Goal: Complete application form

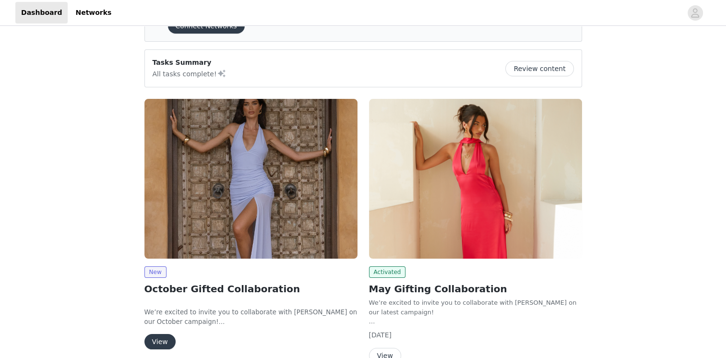
scroll to position [96, 0]
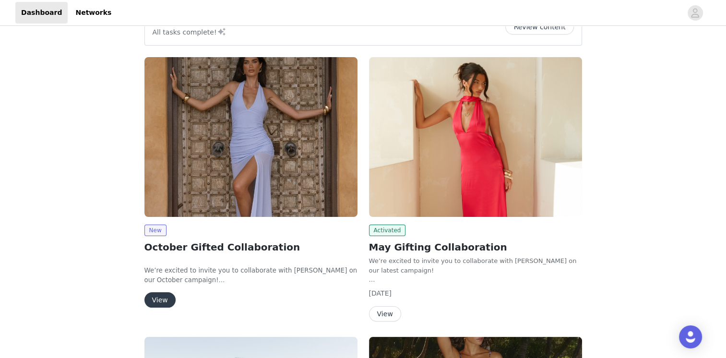
click at [159, 299] on button "View" at bounding box center [160, 299] width 31 height 15
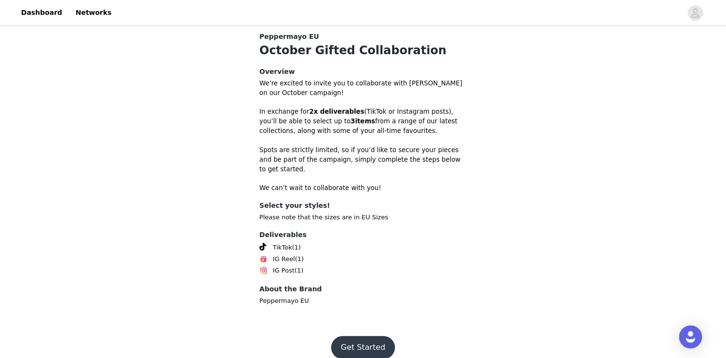
scroll to position [255, 0]
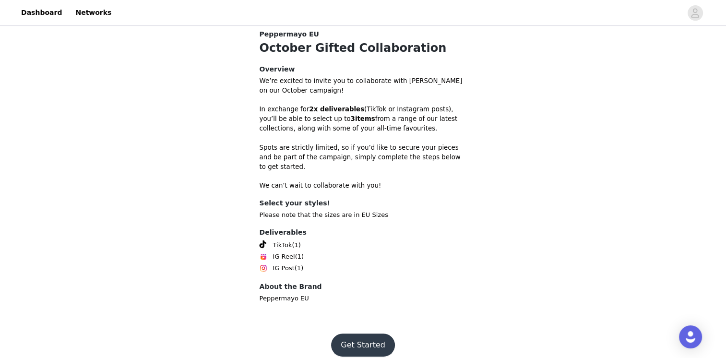
click at [362, 335] on button "Get Started" at bounding box center [363, 345] width 64 height 23
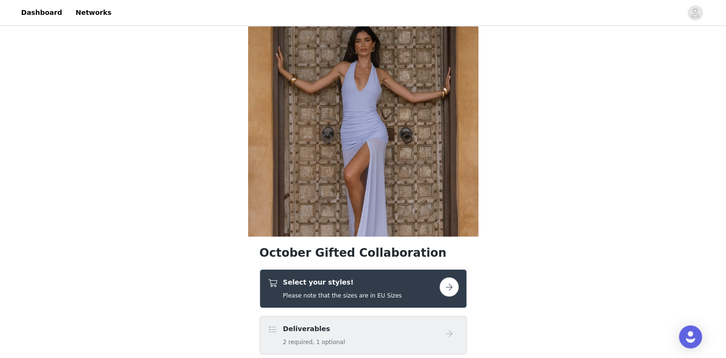
scroll to position [144, 0]
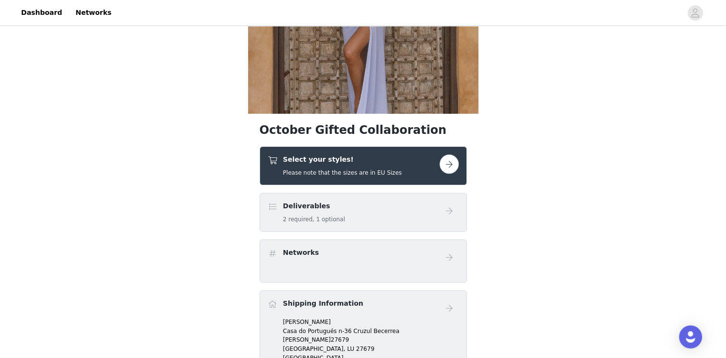
click at [357, 165] on div "Select your styles! Please note that the sizes are in EU Sizes" at bounding box center [342, 166] width 119 height 23
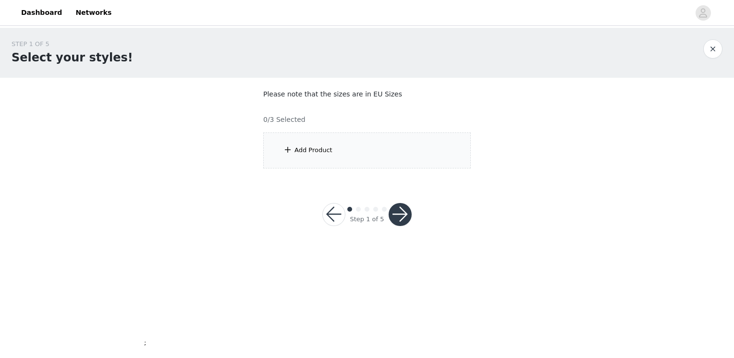
click at [326, 151] on div "Add Product" at bounding box center [313, 150] width 38 height 10
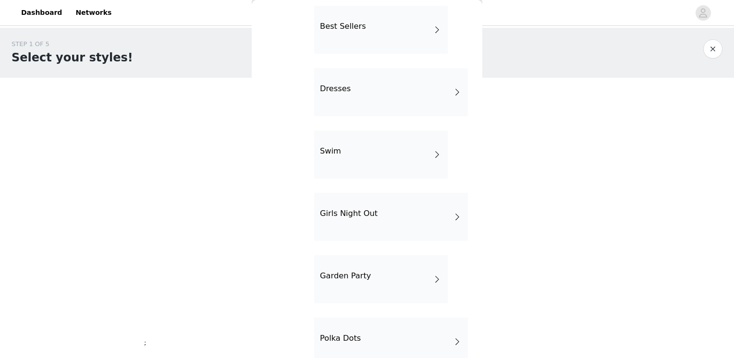
scroll to position [189, 0]
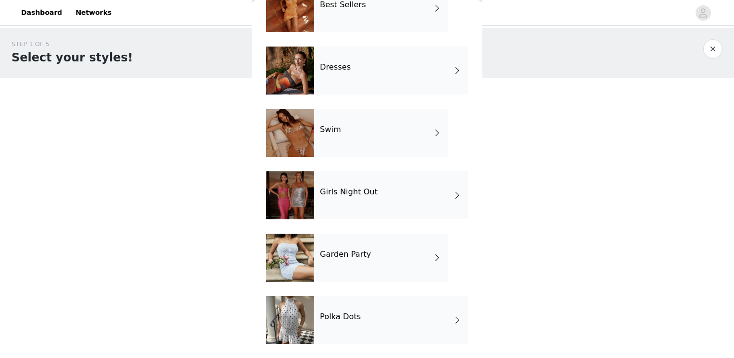
click at [352, 261] on div "Garden Party" at bounding box center [380, 258] width 133 height 48
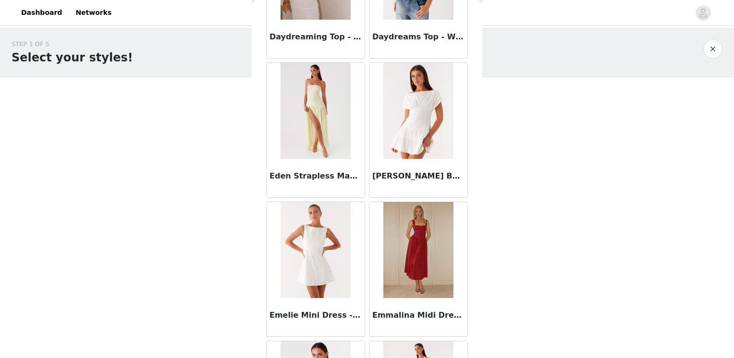
scroll to position [1109, 0]
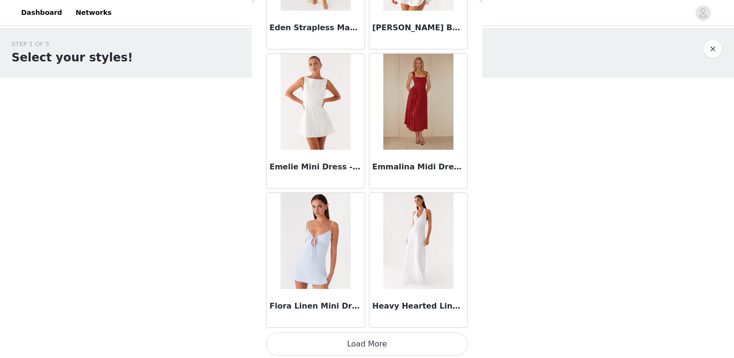
click at [374, 342] on button "Load More" at bounding box center [367, 344] width 202 height 23
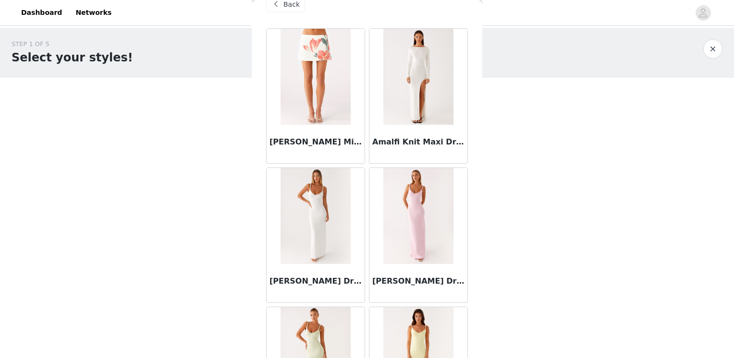
scroll to position [0, 0]
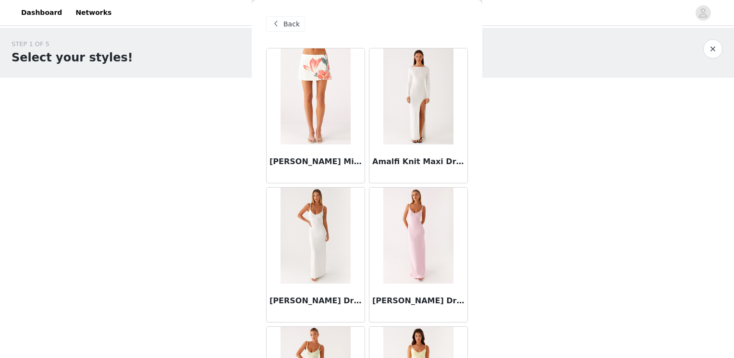
click at [271, 26] on span at bounding box center [276, 24] width 12 height 12
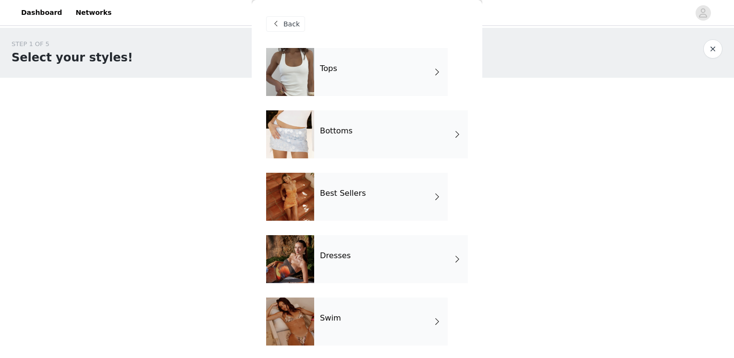
click at [345, 197] on h4 "Best Sellers" at bounding box center [343, 193] width 46 height 9
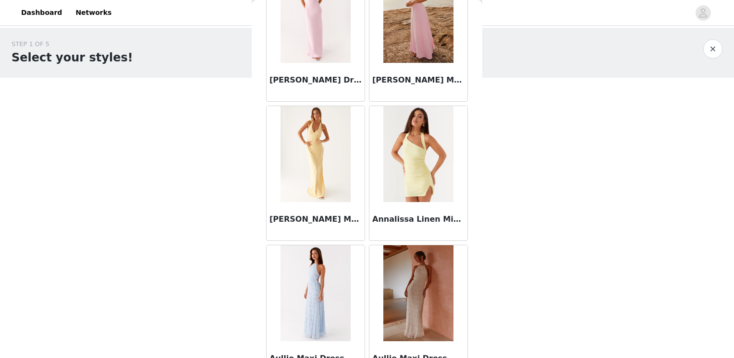
scroll to position [1109, 0]
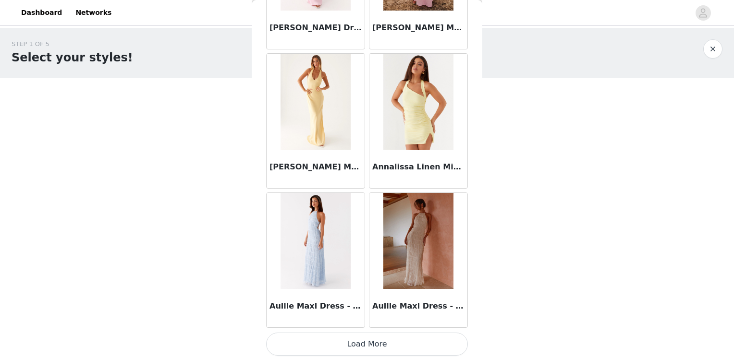
click at [356, 334] on button "Load More" at bounding box center [367, 344] width 202 height 23
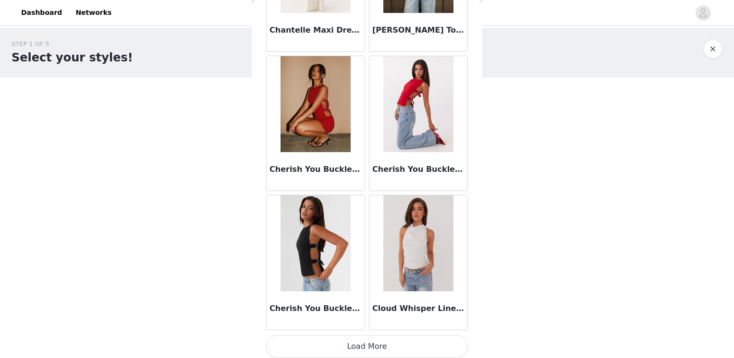
scroll to position [2499, 0]
click at [369, 337] on button "Load More" at bounding box center [367, 346] width 202 height 23
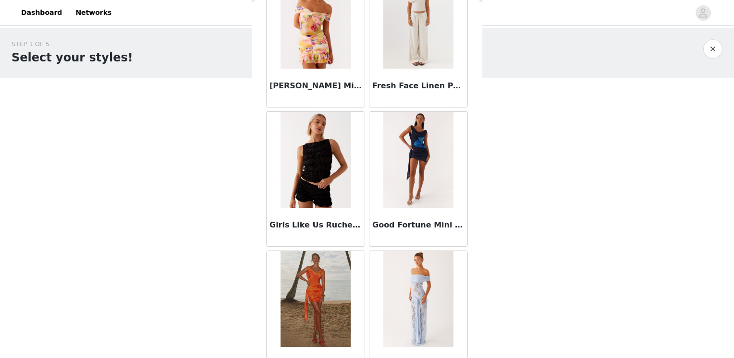
scroll to position [3889, 0]
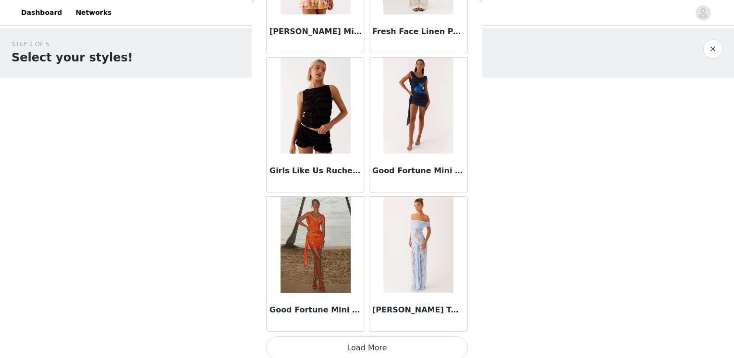
click at [381, 342] on button "Load More" at bounding box center [367, 348] width 202 height 23
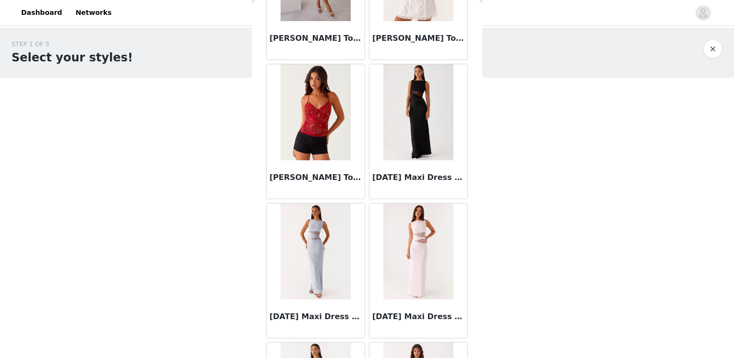
scroll to position [5138, 0]
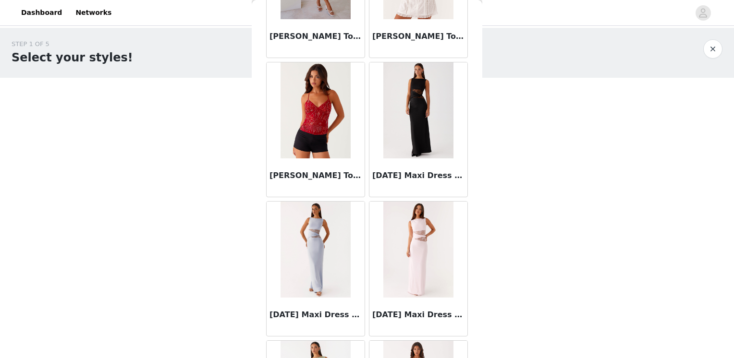
click at [407, 99] on img at bounding box center [418, 110] width 70 height 96
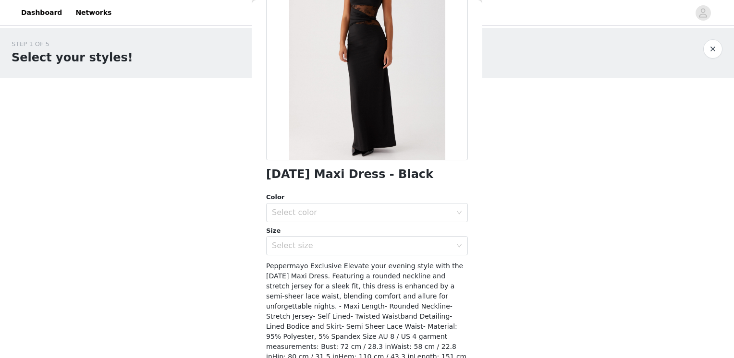
scroll to position [144, 0]
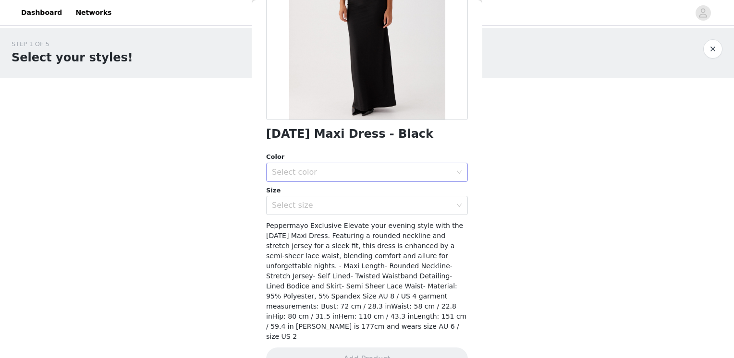
click at [387, 176] on div "Select color" at bounding box center [362, 173] width 180 height 10
click at [366, 194] on li "Black" at bounding box center [363, 193] width 194 height 15
click at [365, 204] on div "Select size" at bounding box center [362, 206] width 180 height 10
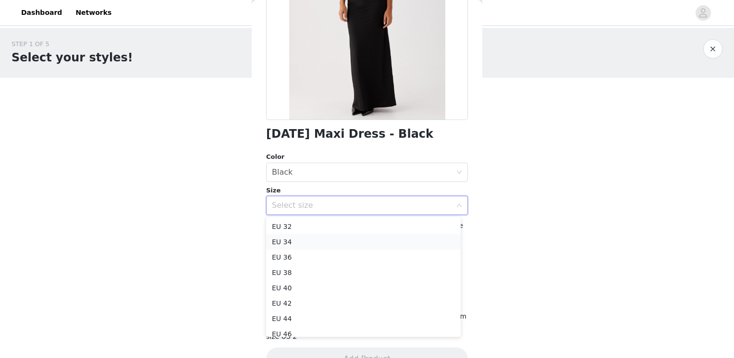
click at [350, 239] on li "EU 34" at bounding box center [363, 241] width 194 height 15
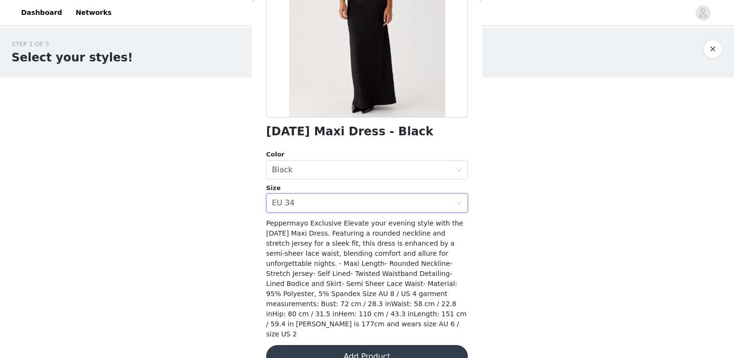
scroll to position [148, 0]
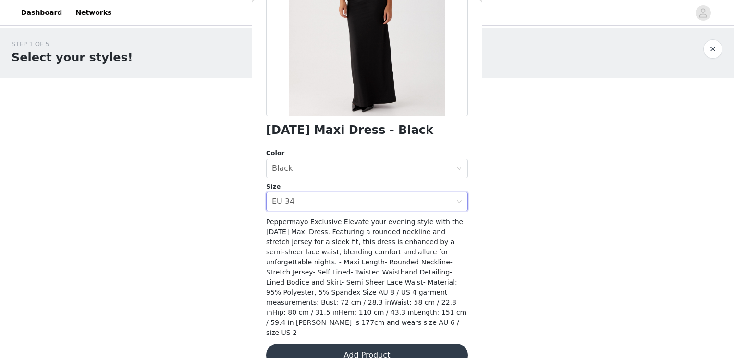
click at [342, 344] on button "Add Product" at bounding box center [367, 355] width 202 height 23
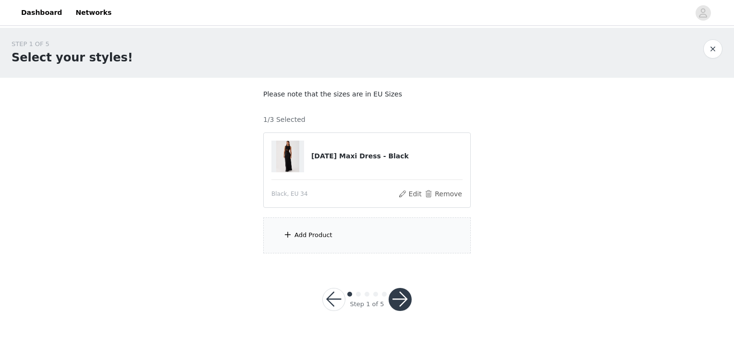
click at [332, 239] on div "Add Product" at bounding box center [366, 235] width 207 height 36
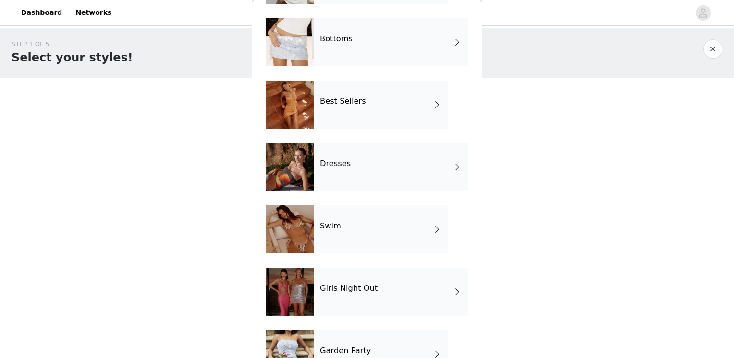
scroll to position [0, 0]
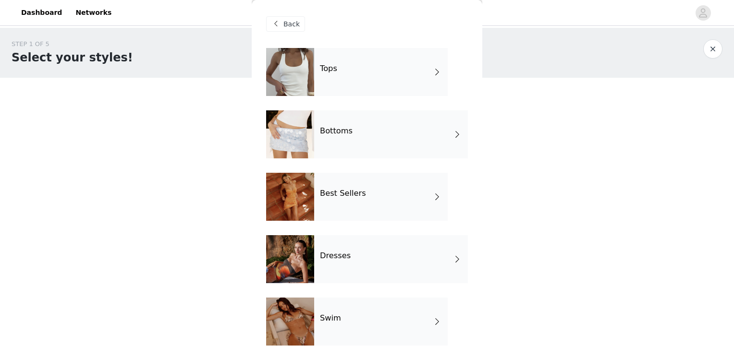
click at [332, 79] on div "Tops" at bounding box center [380, 72] width 133 height 48
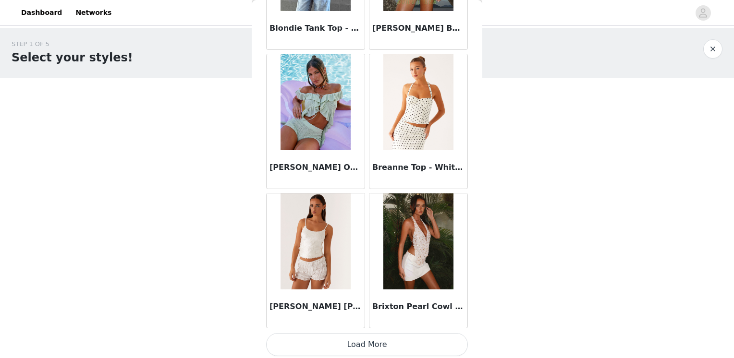
scroll to position [1109, 0]
click at [350, 346] on button "Load More" at bounding box center [367, 344] width 202 height 23
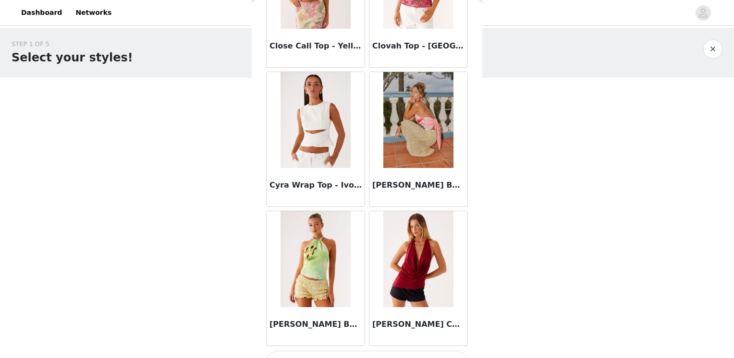
scroll to position [2499, 0]
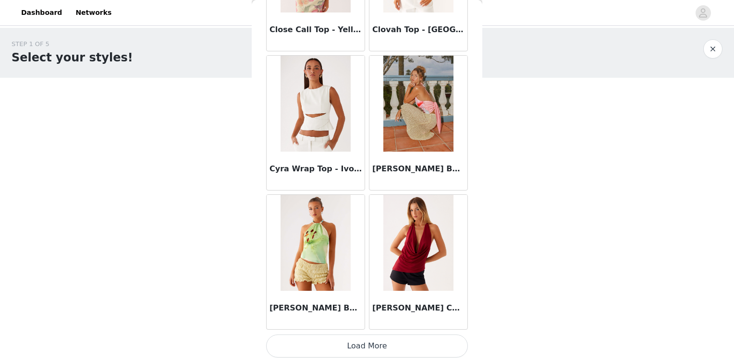
click at [348, 343] on button "Load More" at bounding box center [367, 346] width 202 height 23
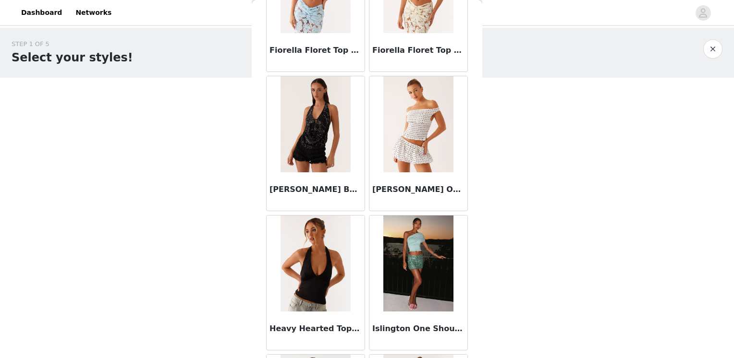
scroll to position [3507, 0]
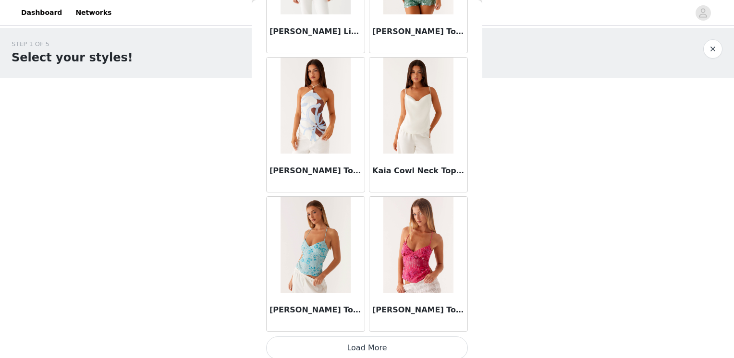
click at [357, 337] on button "Load More" at bounding box center [367, 348] width 202 height 23
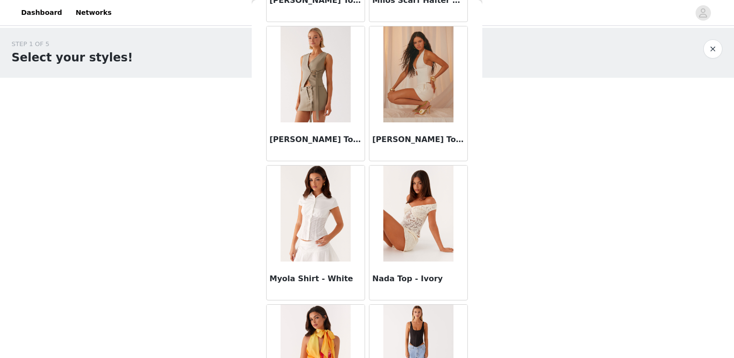
scroll to position [5280, 0]
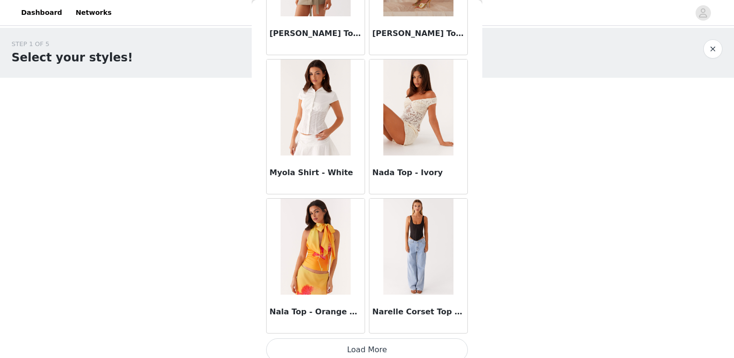
click at [373, 338] on button "Load More" at bounding box center [367, 349] width 202 height 23
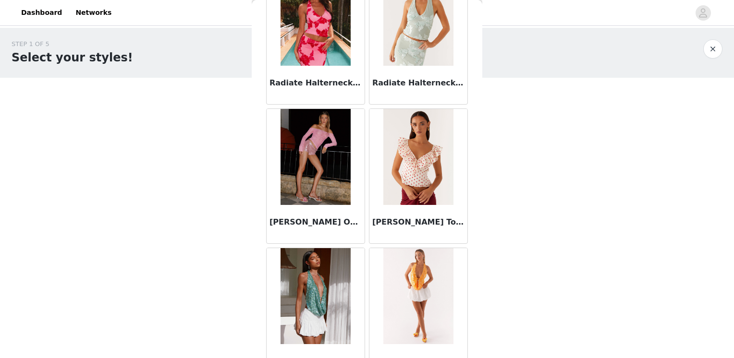
scroll to position [6670, 0]
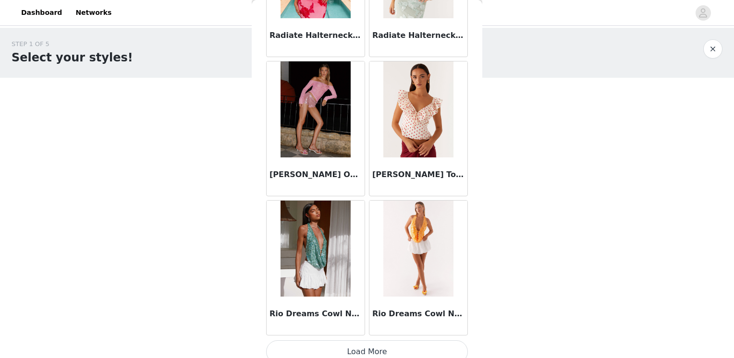
click at [371, 346] on button "Load More" at bounding box center [367, 351] width 202 height 23
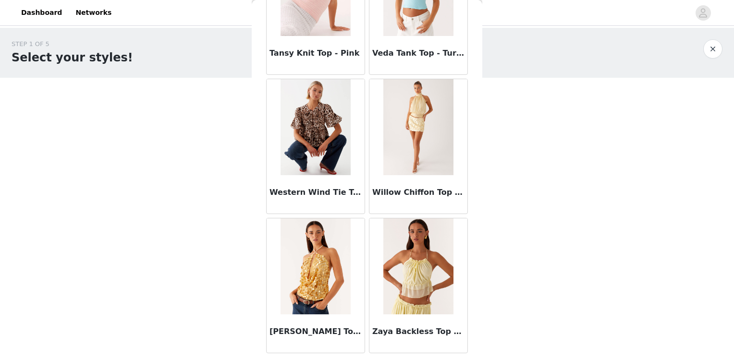
scroll to position [8060, 0]
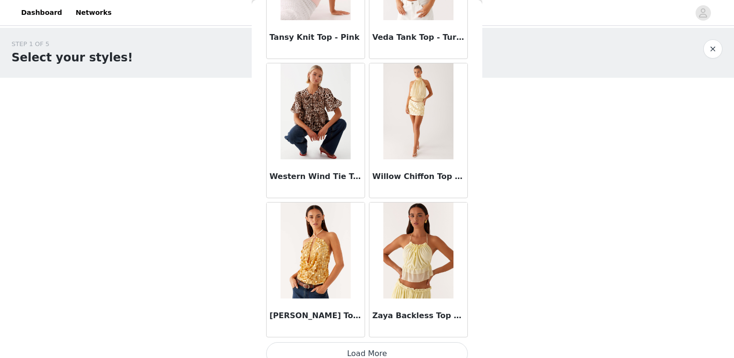
click at [317, 128] on img at bounding box center [315, 111] width 70 height 96
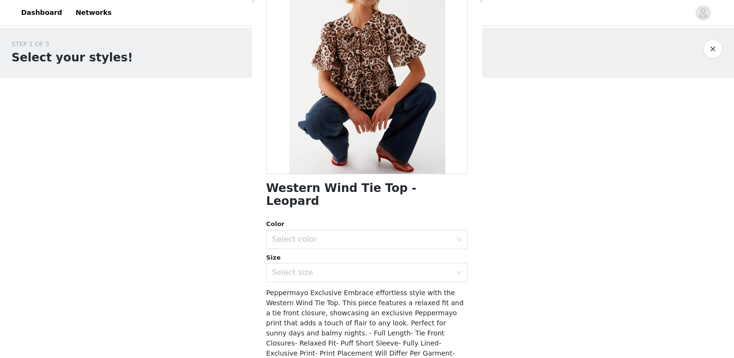
scroll to position [96, 0]
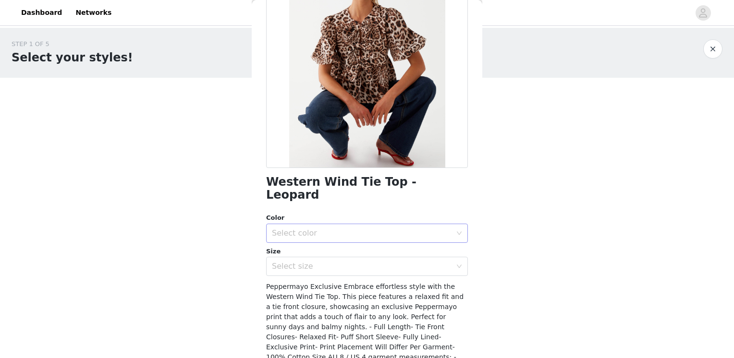
click at [399, 229] on div "Select color" at bounding box center [362, 234] width 180 height 10
click at [377, 242] on li "Leopard" at bounding box center [363, 241] width 194 height 15
click at [371, 262] on div "Select size" at bounding box center [362, 267] width 180 height 10
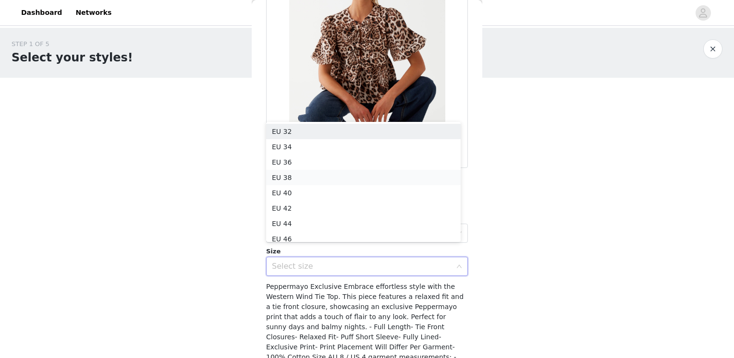
scroll to position [5, 0]
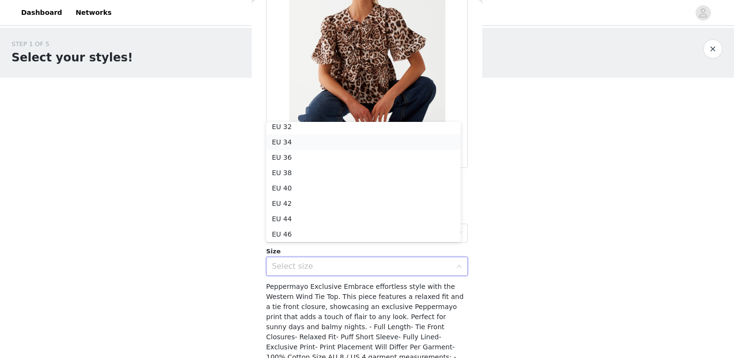
click at [321, 140] on li "EU 34" at bounding box center [363, 141] width 194 height 15
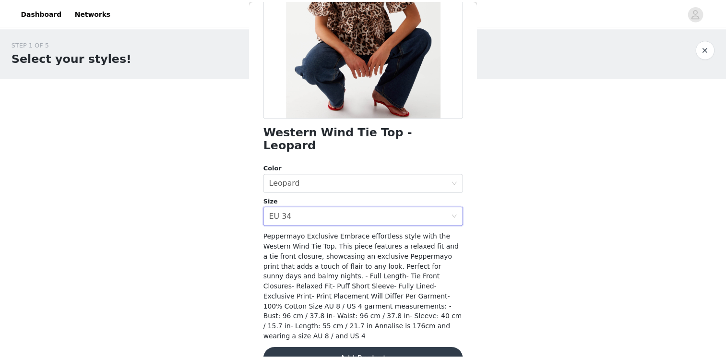
scroll to position [148, 0]
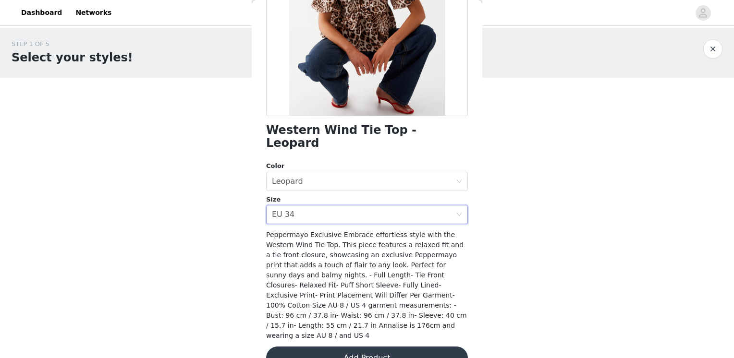
click at [357, 347] on button "Add Product" at bounding box center [367, 358] width 202 height 23
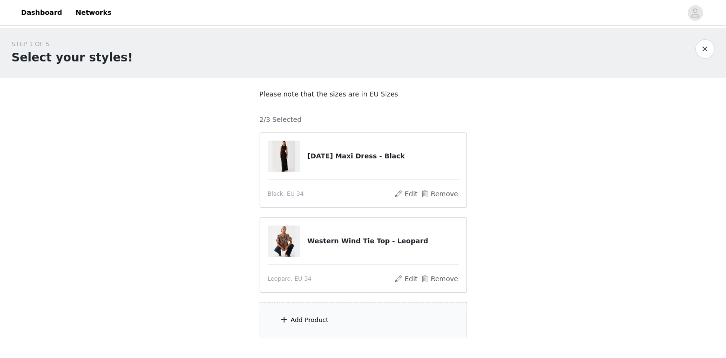
click at [318, 320] on div "Add Product" at bounding box center [310, 320] width 38 height 10
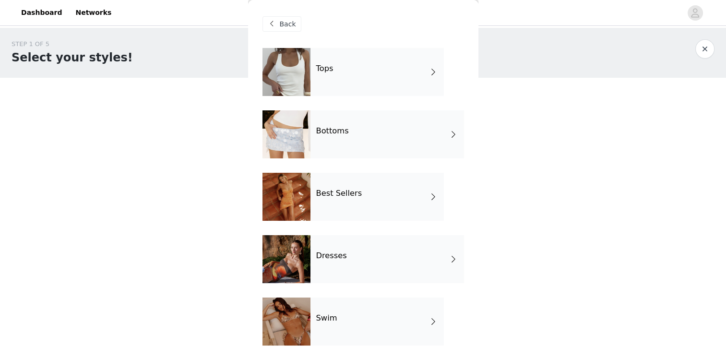
scroll to position [0, 0]
click at [343, 78] on div "Tops" at bounding box center [377, 72] width 133 height 48
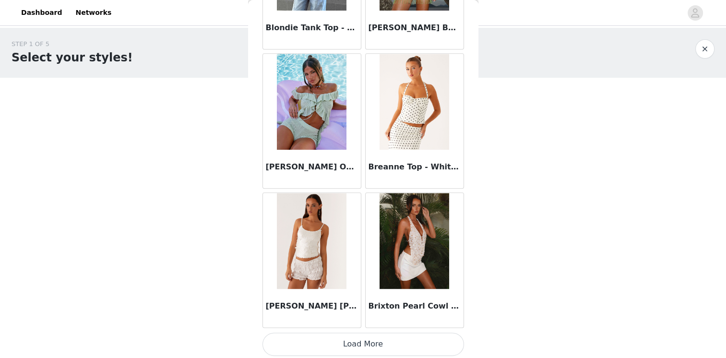
click at [384, 337] on button "Load More" at bounding box center [364, 344] width 202 height 23
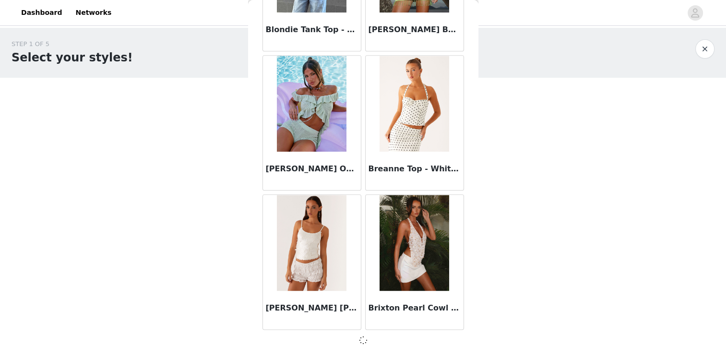
scroll to position [1104, 0]
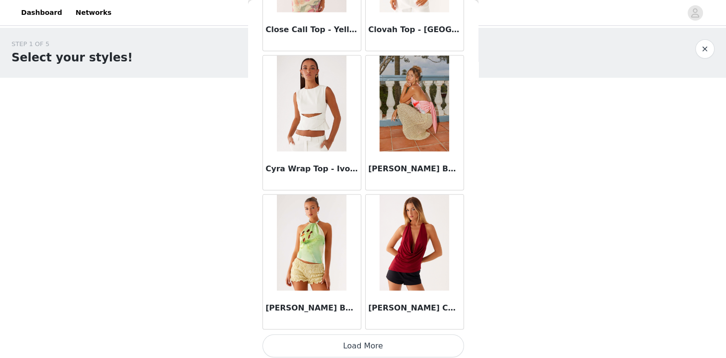
click at [367, 344] on button "Load More" at bounding box center [364, 346] width 202 height 23
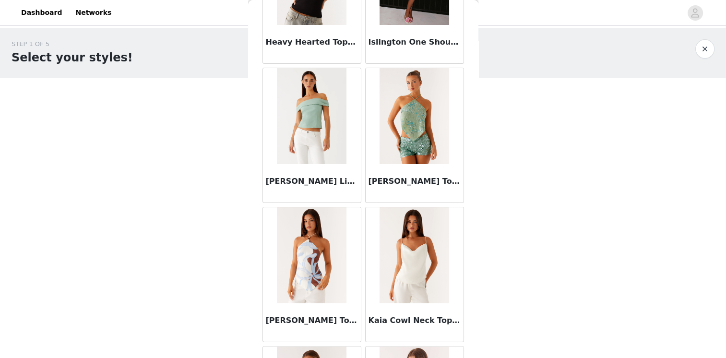
scroll to position [3889, 0]
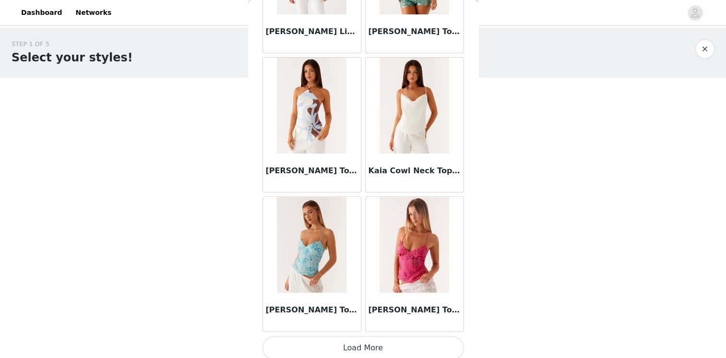
click at [343, 340] on button "Load More" at bounding box center [364, 348] width 202 height 23
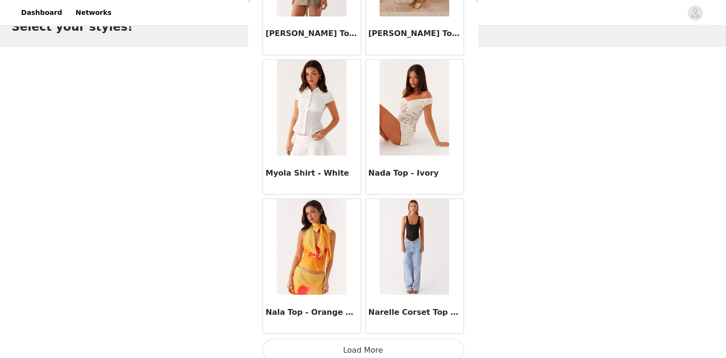
scroll to position [60, 0]
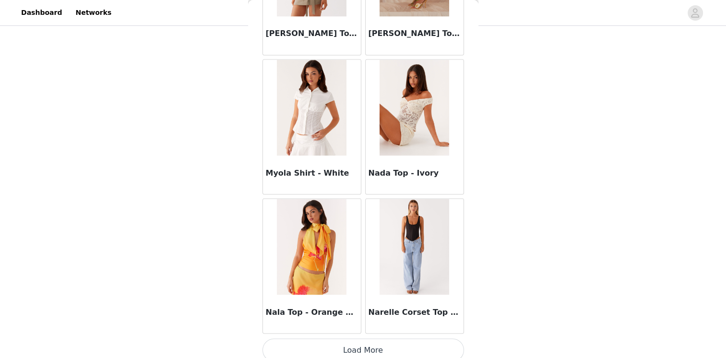
click at [370, 342] on button "Load More" at bounding box center [364, 349] width 202 height 23
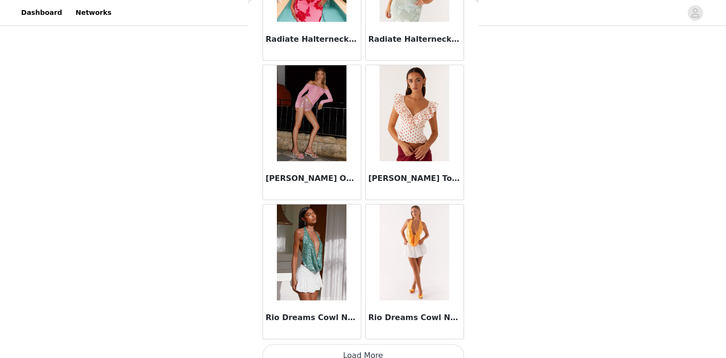
scroll to position [6670, 0]
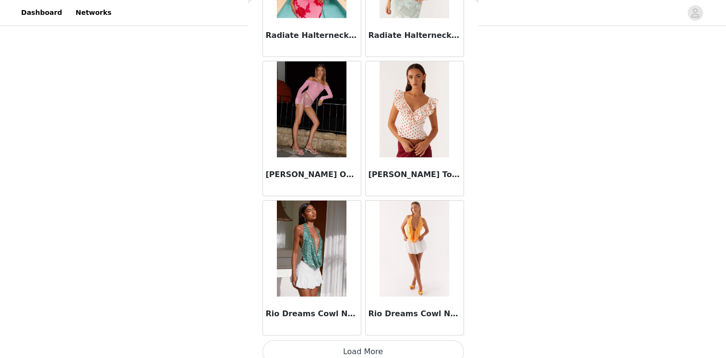
click at [373, 342] on button "Load More" at bounding box center [364, 351] width 202 height 23
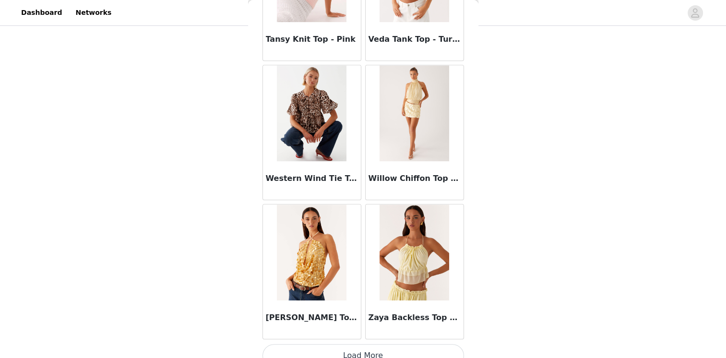
scroll to position [8060, 0]
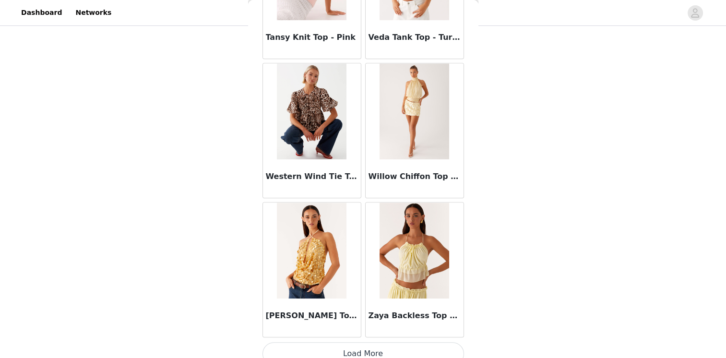
click at [331, 343] on button "Load More" at bounding box center [364, 353] width 202 height 23
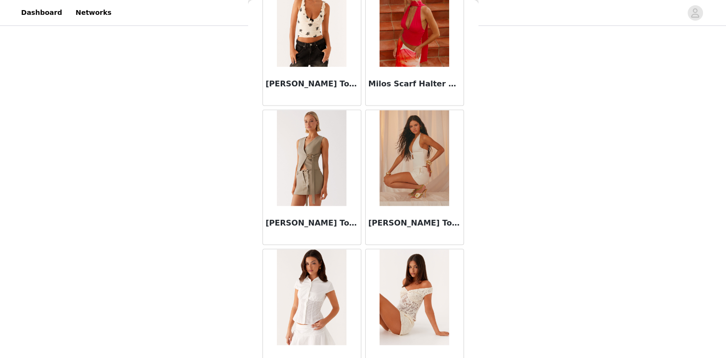
scroll to position [5086, 0]
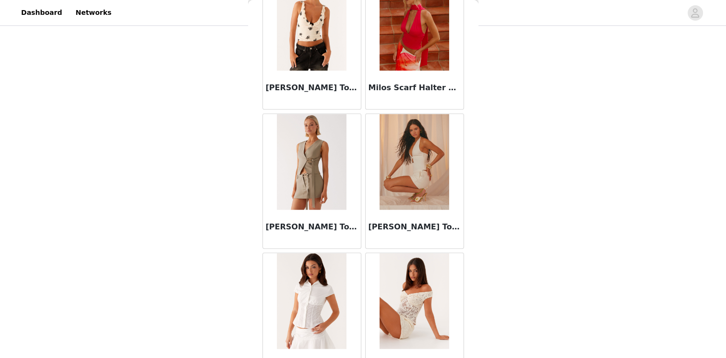
click at [317, 174] on img at bounding box center [312, 162] width 70 height 96
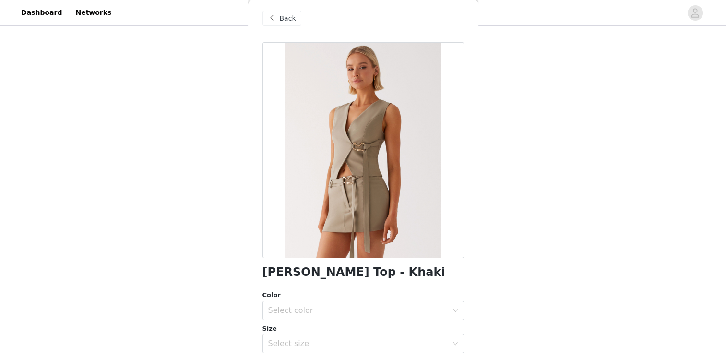
scroll to position [0, 0]
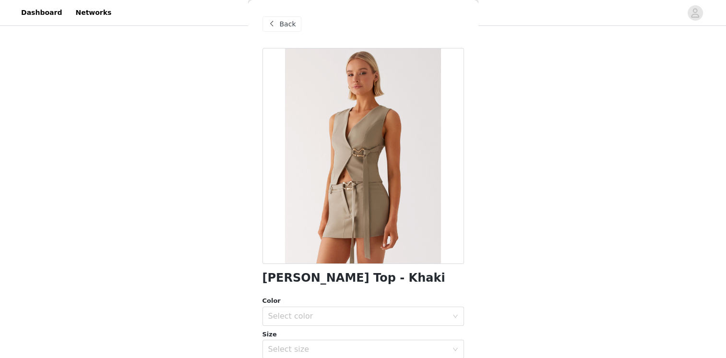
click at [274, 20] on span at bounding box center [272, 24] width 12 height 12
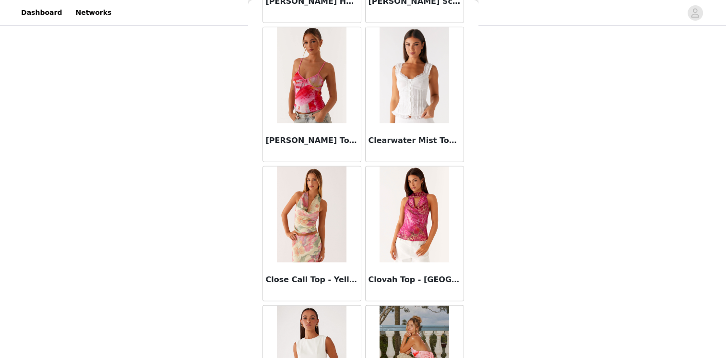
scroll to position [2256, 0]
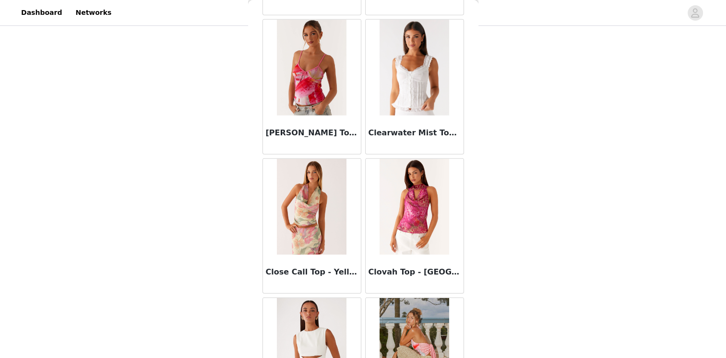
click at [398, 82] on img at bounding box center [415, 68] width 70 height 96
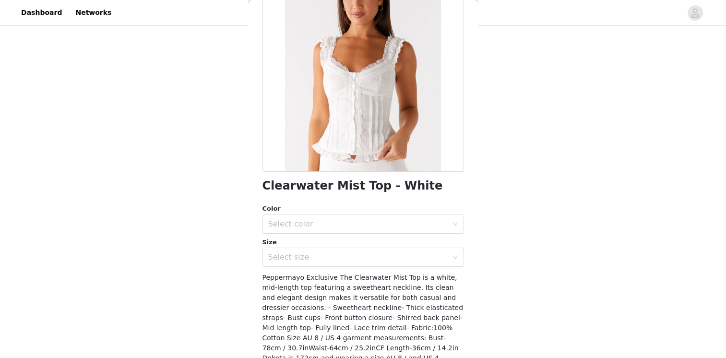
scroll to position [96, 0]
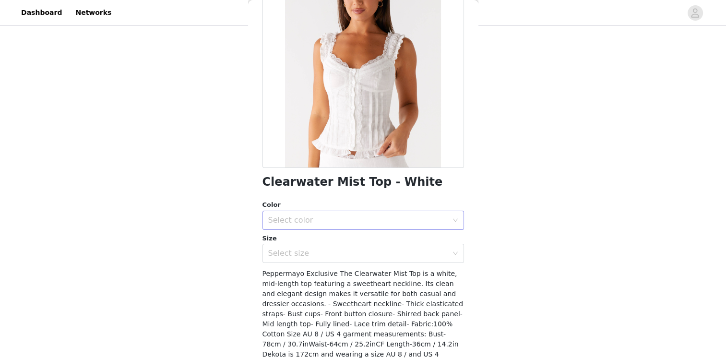
click at [371, 220] on div "Select color" at bounding box center [358, 221] width 180 height 10
click at [361, 238] on li "White" at bounding box center [359, 241] width 194 height 15
click at [363, 248] on div "Select size" at bounding box center [360, 253] width 184 height 18
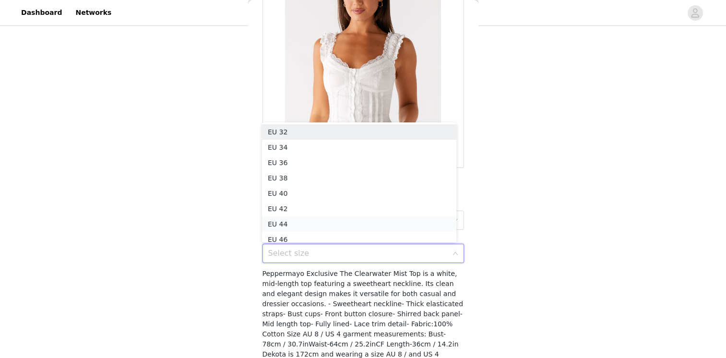
scroll to position [5, 0]
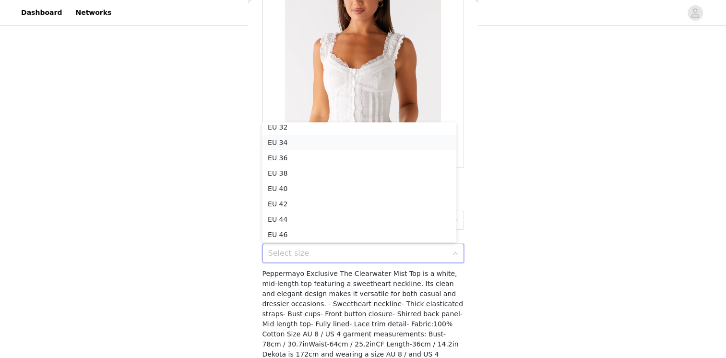
click at [350, 143] on li "EU 34" at bounding box center [359, 142] width 194 height 15
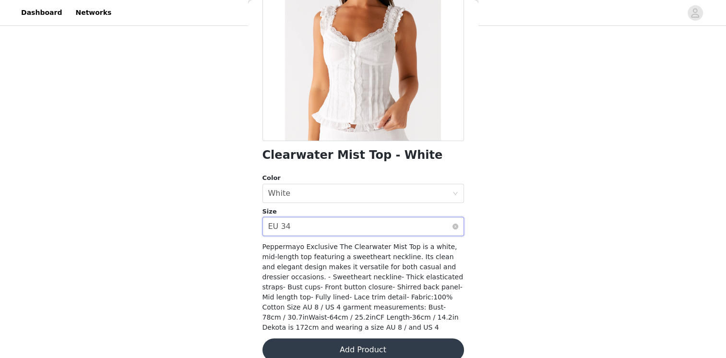
scroll to position [137, 0]
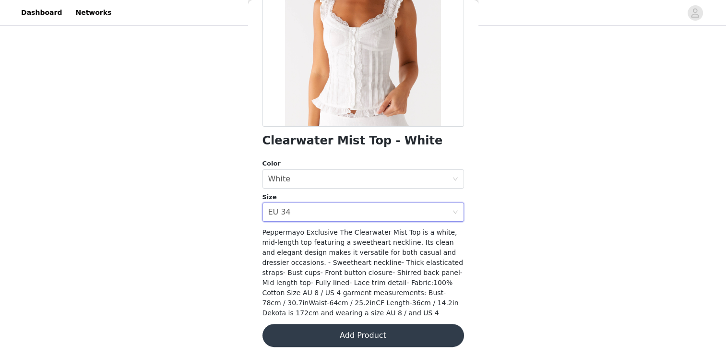
click at [362, 328] on button "Add Product" at bounding box center [364, 335] width 202 height 23
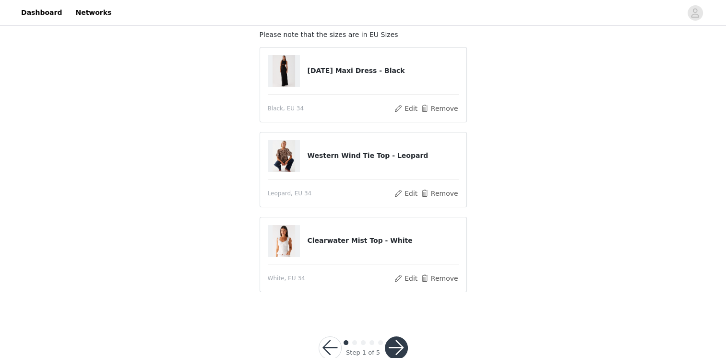
click at [396, 347] on button "button" at bounding box center [396, 348] width 23 height 23
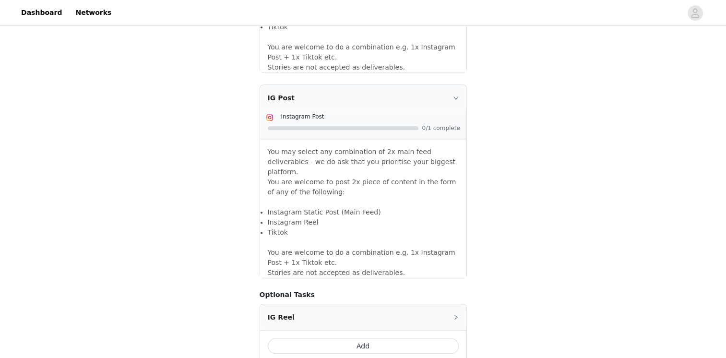
scroll to position [849, 0]
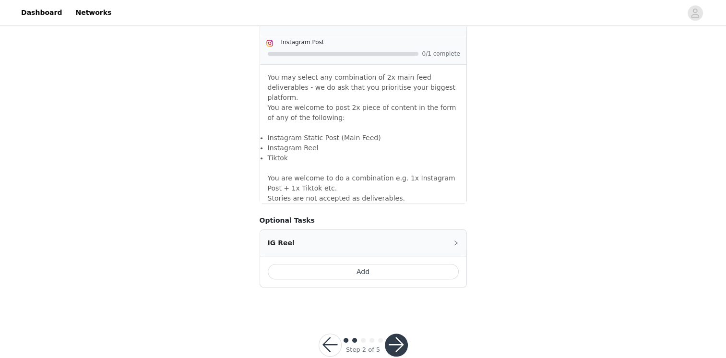
click at [399, 334] on button "button" at bounding box center [396, 345] width 23 height 23
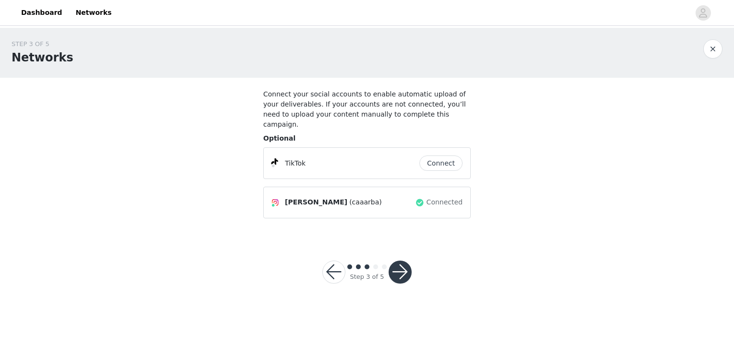
click at [400, 265] on button "button" at bounding box center [399, 272] width 23 height 23
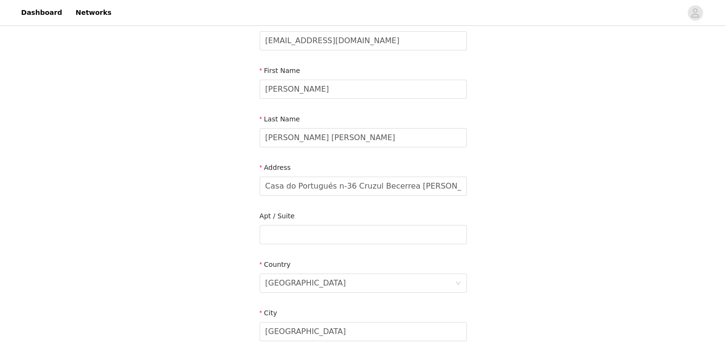
scroll to position [96, 0]
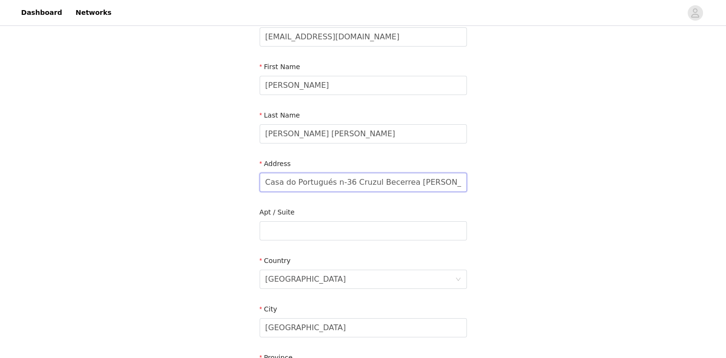
click at [370, 182] on input "Casa do Portugués n-36 Cruzul Becerrea [PERSON_NAME]27679" at bounding box center [363, 182] width 207 height 19
type input "Noceda, [GEOGRAPHIC_DATA][PERSON_NAME]"
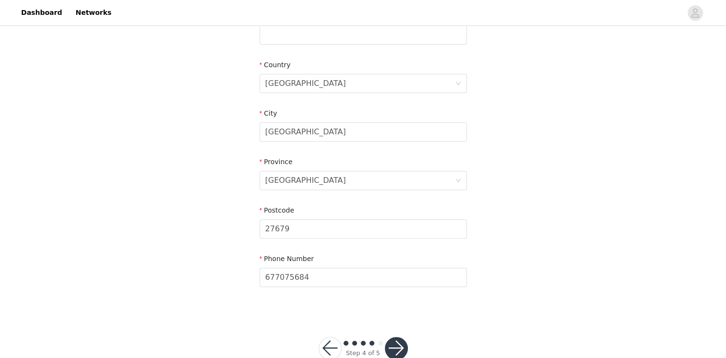
scroll to position [316, 0]
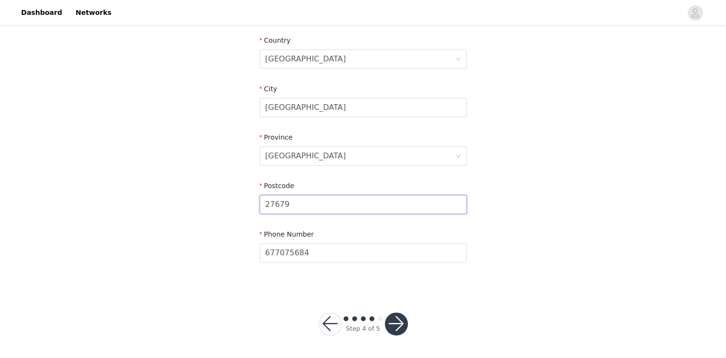
click at [377, 204] on input "27679" at bounding box center [363, 204] width 207 height 19
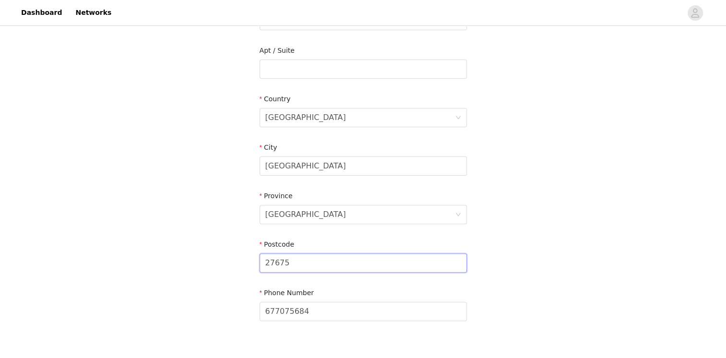
scroll to position [172, 0]
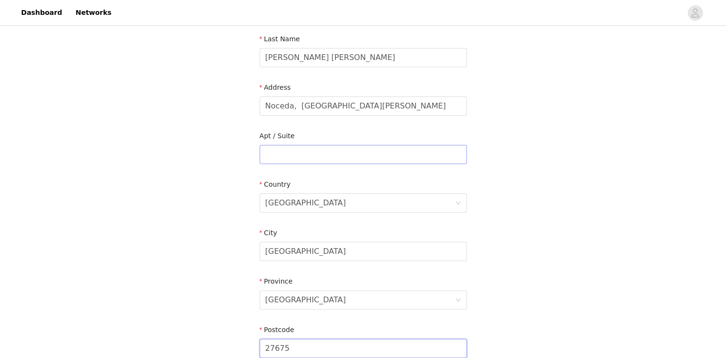
type input "27675"
click at [304, 160] on input "text" at bounding box center [363, 154] width 207 height 19
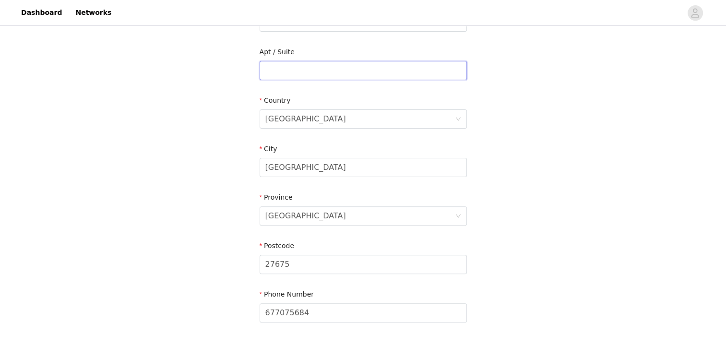
scroll to position [316, 0]
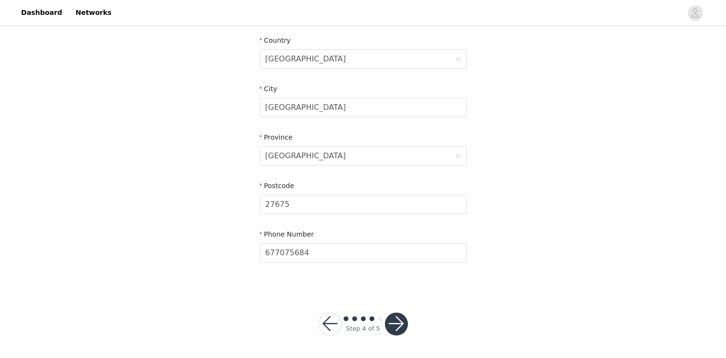
click at [398, 316] on button "button" at bounding box center [396, 324] width 23 height 23
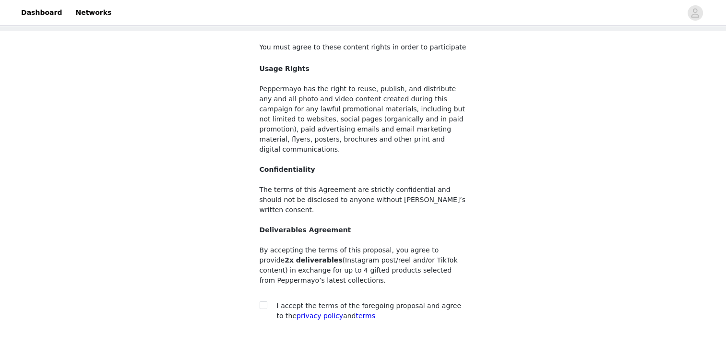
scroll to position [85, 0]
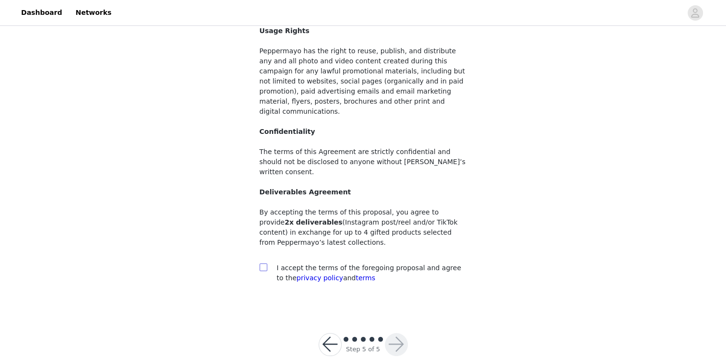
click at [267, 264] on span at bounding box center [264, 268] width 8 height 8
click at [266, 264] on input "checkbox" at bounding box center [263, 267] width 7 height 7
checkbox input "true"
click at [390, 333] on button "button" at bounding box center [396, 344] width 23 height 23
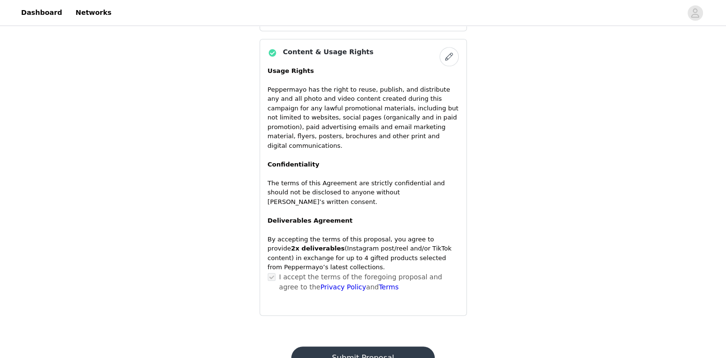
scroll to position [679, 0]
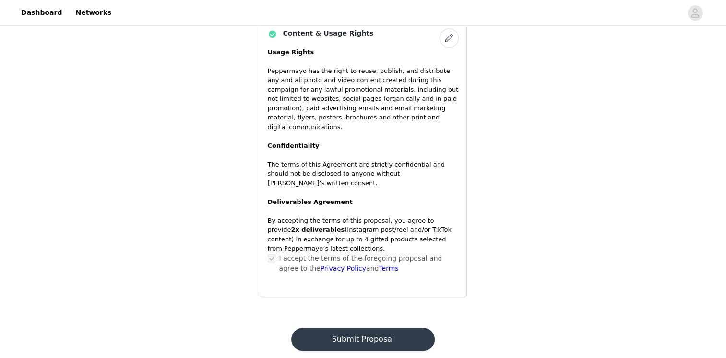
click at [383, 328] on button "Submit Proposal" at bounding box center [363, 339] width 144 height 23
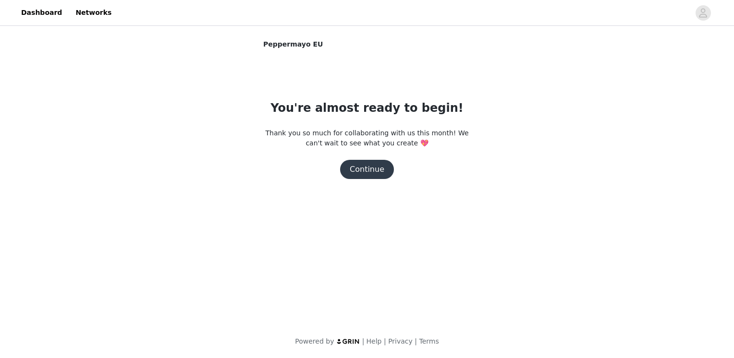
click at [360, 169] on button "Continue" at bounding box center [367, 169] width 54 height 19
